Goal: Task Accomplishment & Management: Manage account settings

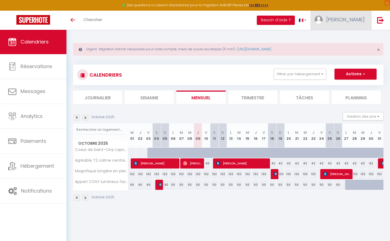
click at [346, 18] on link "[PERSON_NAME]" at bounding box center [341, 20] width 61 height 19
click at [347, 36] on link "Paramètres" at bounding box center [349, 37] width 40 height 9
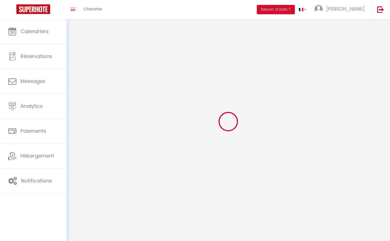
type input "[PERSON_NAME]"
type input "Levasseur"
type input "0768569297"
type input "[GEOGRAPHIC_DATA]"
type input "46090"
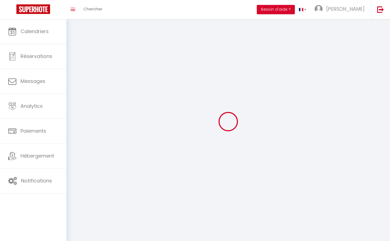
type input "Bellefont-La-Rauze"
type input "nIifB2BsIh2oW1eKEoufEzGMs"
type input "JTzZZG7V5bBfC9IhQcP91JOyr"
type input "nIifB2BsIh2oW1eKEoufEzGMs"
type input "JTzZZG7V5bBfC9IhQcP91JOyr"
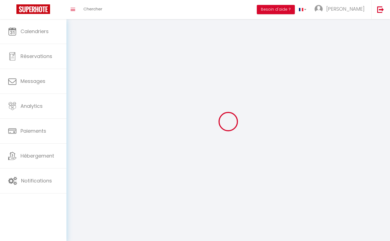
type input "[URL][DOMAIN_NAME]"
select select "28"
select select "fr"
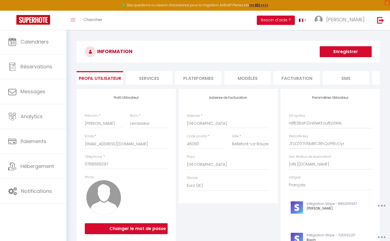
click at [195, 74] on li "Plateformes" at bounding box center [198, 77] width 47 height 13
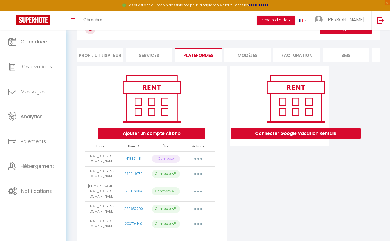
scroll to position [40, 0]
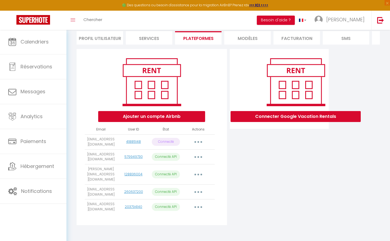
click at [200, 140] on button "button" at bounding box center [198, 142] width 15 height 9
click at [173, 173] on link "Reconnecter le compte" at bounding box center [174, 173] width 60 height 9
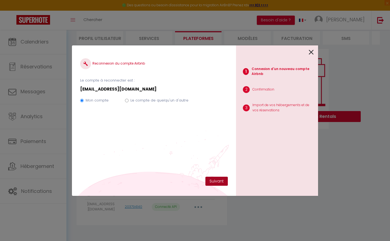
click at [216, 181] on button "Suivant" at bounding box center [217, 181] width 22 height 9
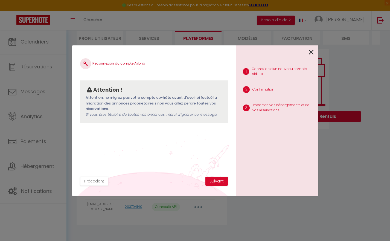
click at [216, 181] on button "Suivant" at bounding box center [217, 181] width 22 height 9
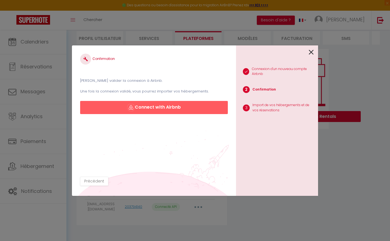
click at [183, 108] on button "Connect with Airbnb" at bounding box center [154, 107] width 148 height 13
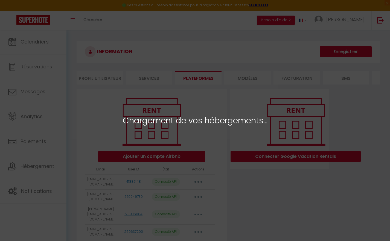
select select
select select "42905"
select select "56883"
select select "56454"
select select "73920"
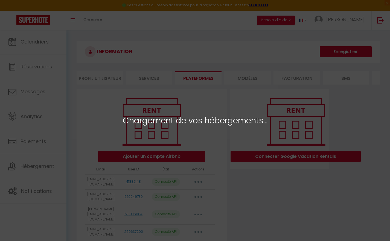
select select
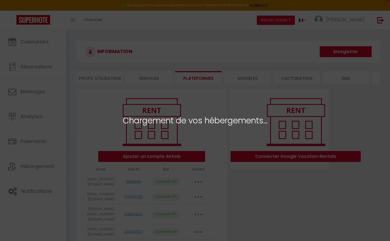
select select
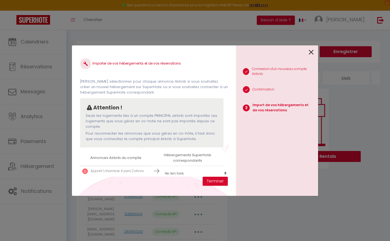
select select
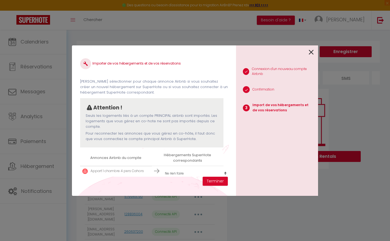
select select
click at [311, 51] on icon at bounding box center [311, 52] width 5 height 8
